Goal: Transaction & Acquisition: Purchase product/service

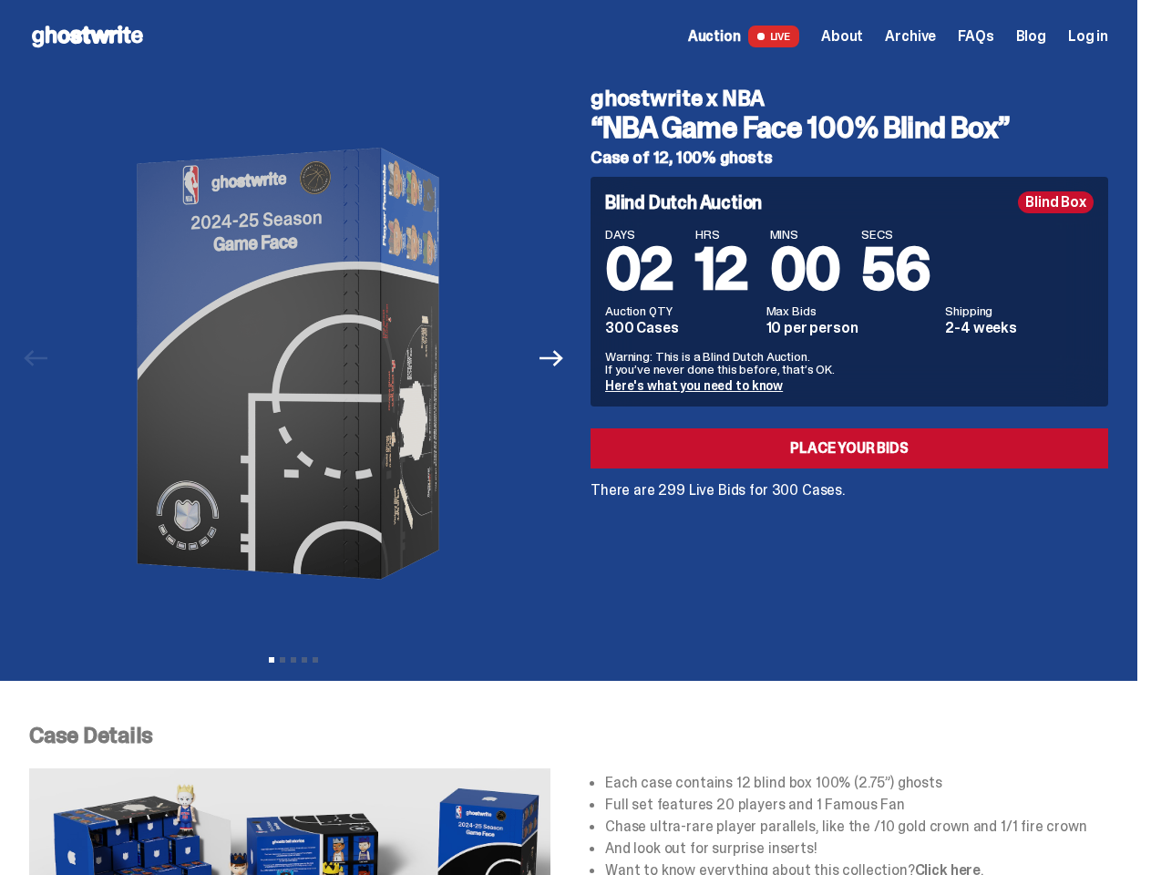
click at [575, 437] on div "ghostwrite x NBA “NBA Game Face 100% Blind Box” Case of 12, 100% ghosts Blind D…" at bounding box center [838, 358] width 539 height 571
click at [304, 358] on img at bounding box center [293, 363] width 465 height 581
click at [559, 358] on icon "Next" at bounding box center [551, 359] width 24 height 16
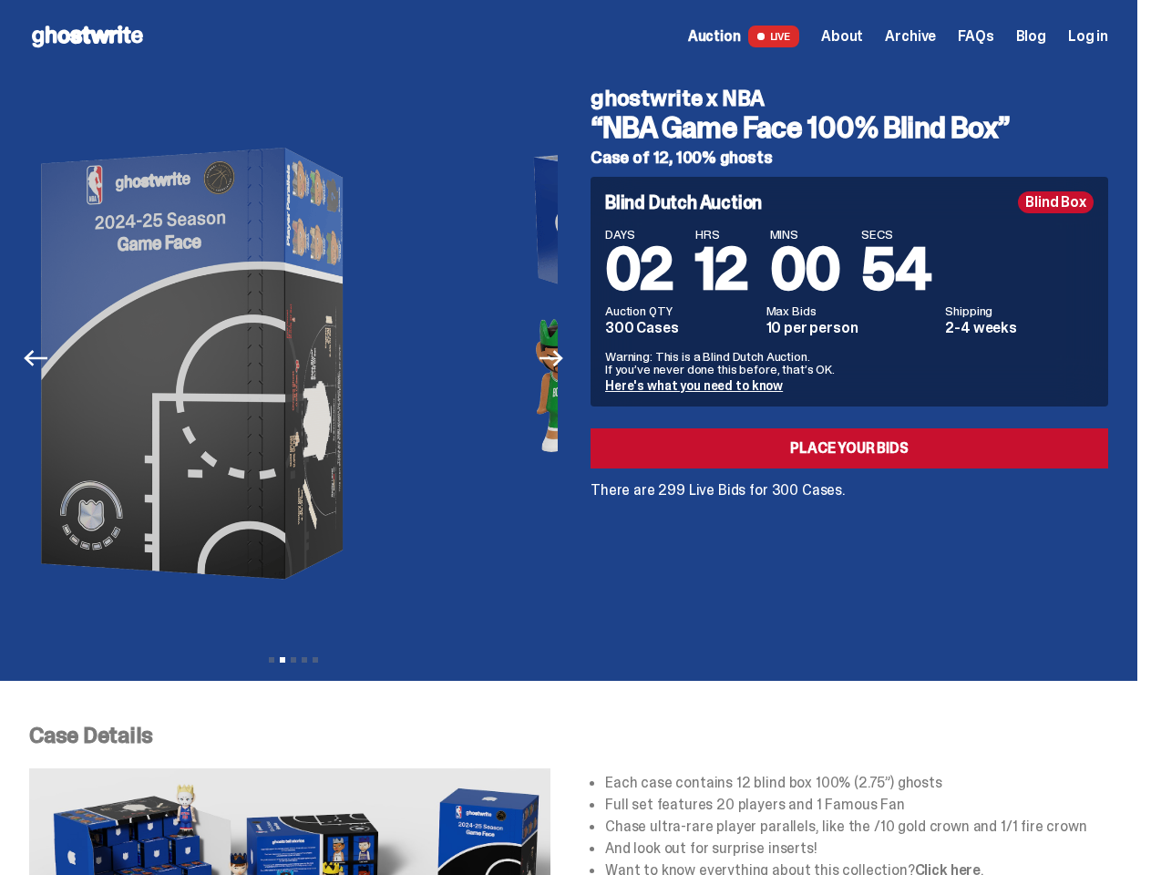
click at [0, 93] on div "ghostwrite x NBA “NBA Game Face 100% Blind Box” Case of 12, 100% ghosts Previou…" at bounding box center [568, 377] width 1137 height 608
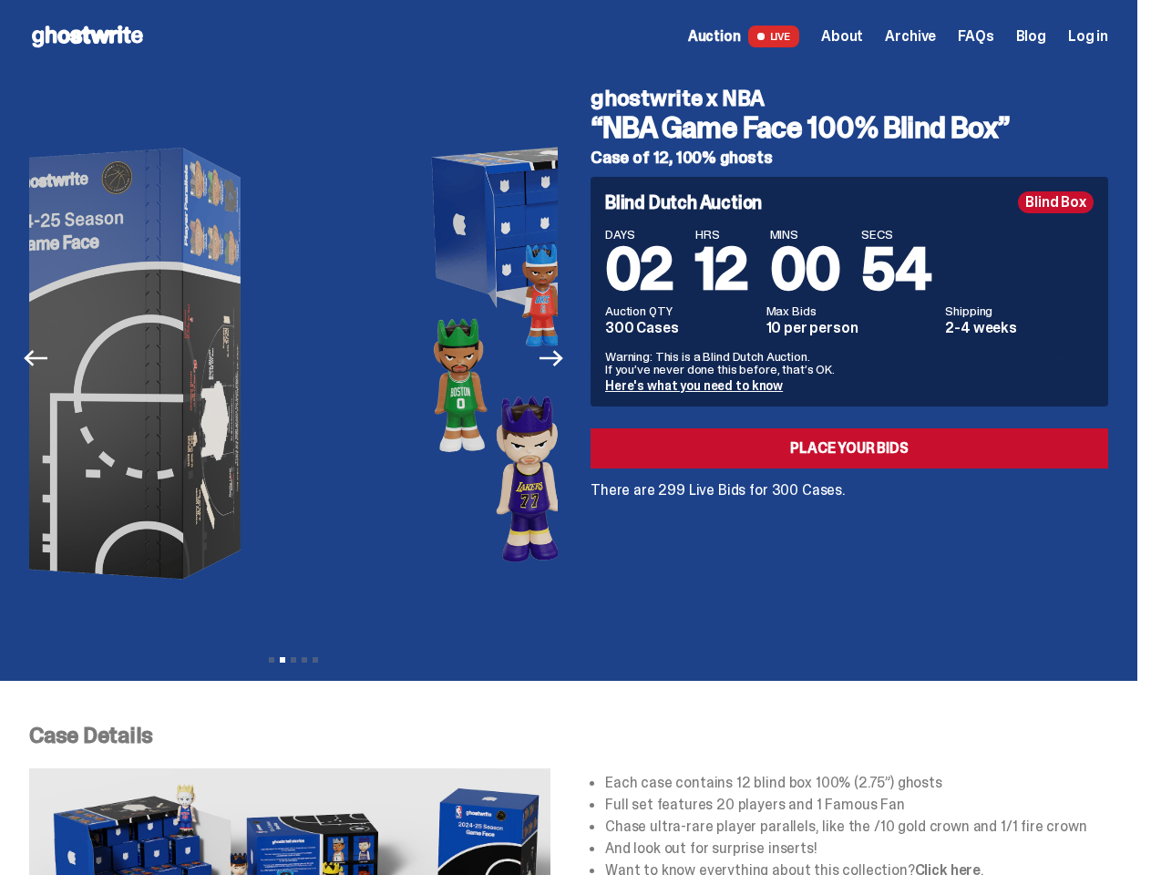
click at [696, 385] on link "Here's what you need to know" at bounding box center [694, 385] width 178 height 16
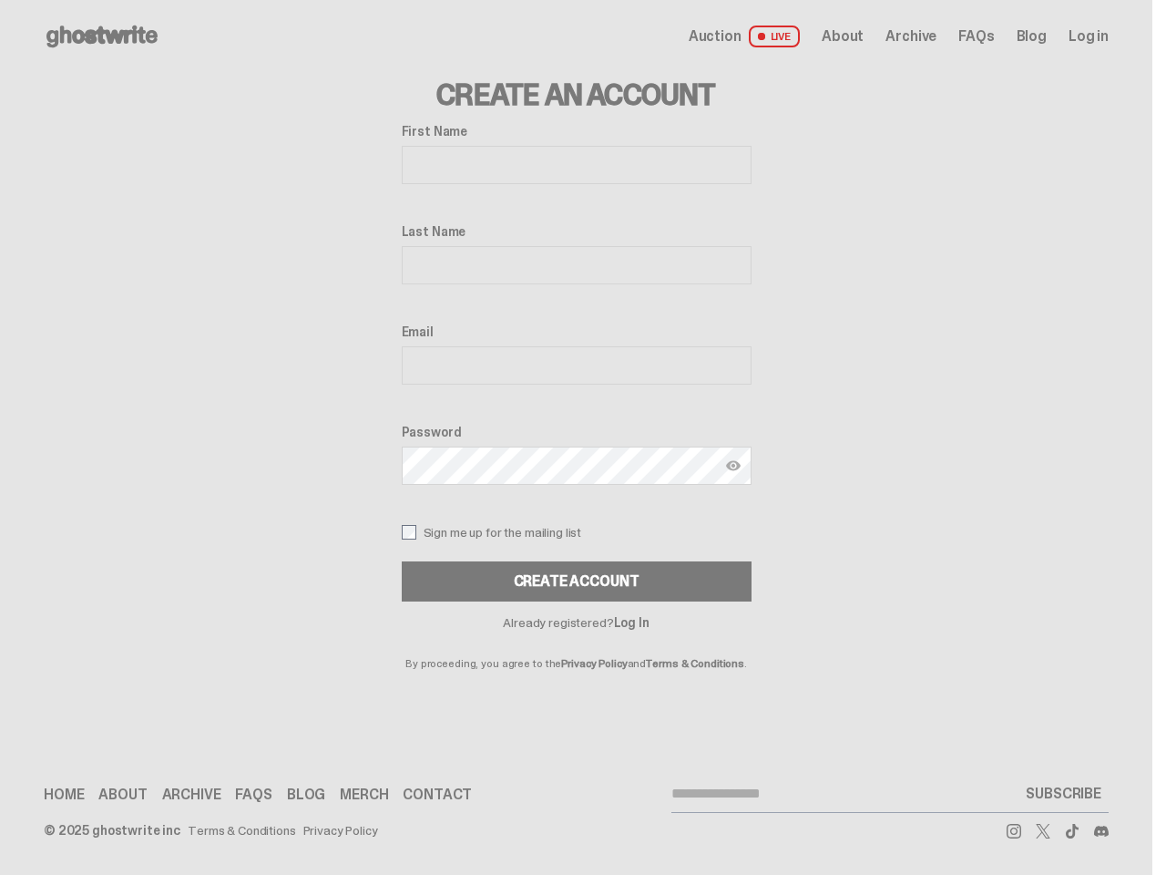
click at [575, 437] on label "Password" at bounding box center [577, 432] width 350 height 15
